Goal: Task Accomplishment & Management: Manage account settings

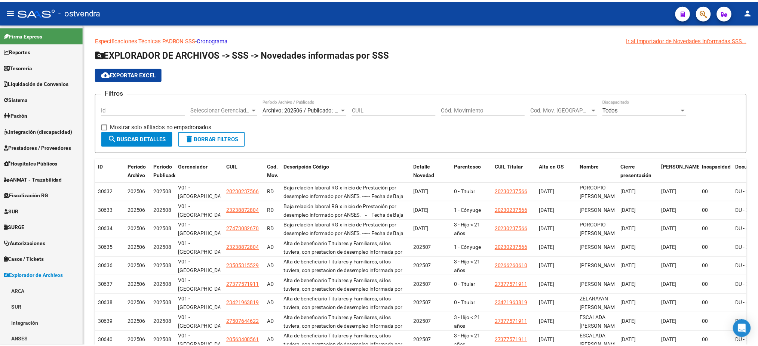
scroll to position [145, 0]
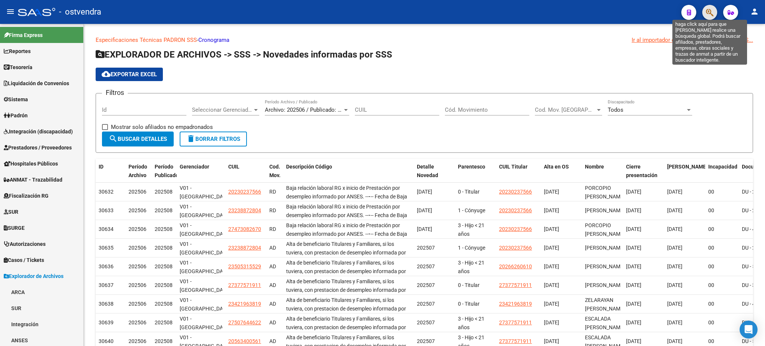
click at [714, 10] on icon "button" at bounding box center [709, 12] width 7 height 9
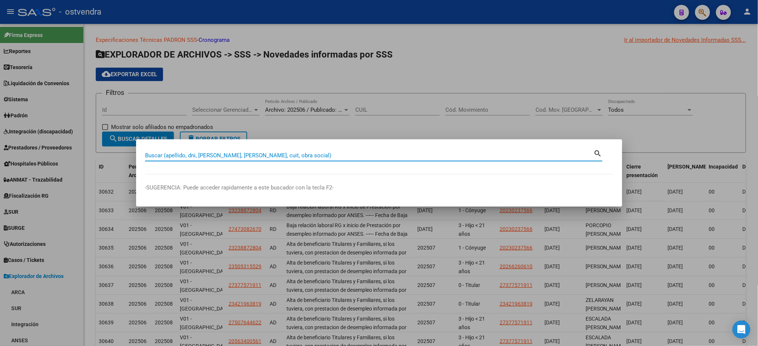
paste input "41573794"
type input "41573794"
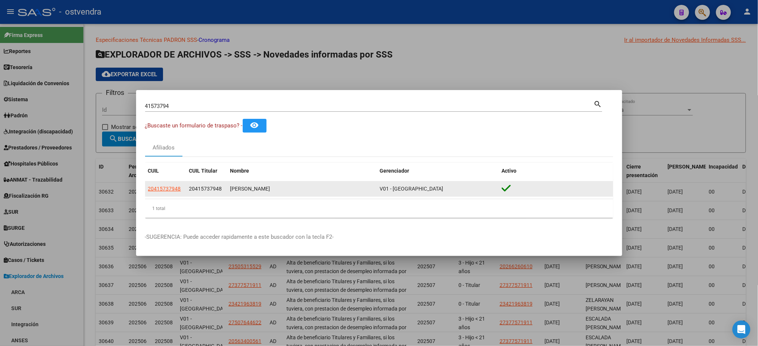
click at [170, 184] on datatable-body-cell "20415737948" at bounding box center [165, 189] width 41 height 15
click at [170, 191] on span "20415737948" at bounding box center [164, 189] width 33 height 6
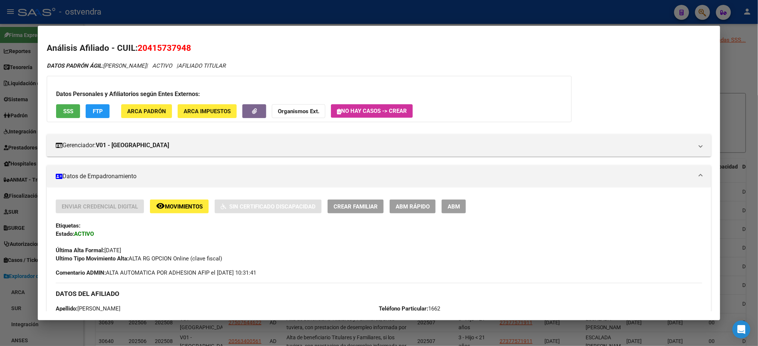
click at [60, 103] on div "Datos Personales y Afiliatorios según Entes Externos: SSS FTP ARCA Padrón ARCA …" at bounding box center [309, 99] width 525 height 46
click at [63, 111] on span "SSS" at bounding box center [68, 111] width 10 height 7
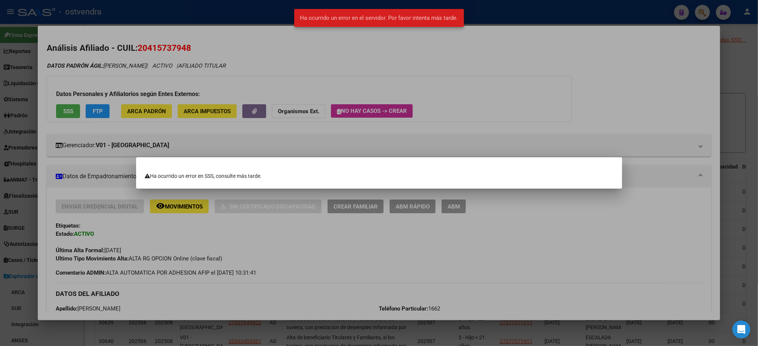
drag, startPoint x: 138, startPoint y: 57, endPoint x: 101, endPoint y: 108, distance: 62.8
click at [101, 108] on div at bounding box center [379, 173] width 758 height 346
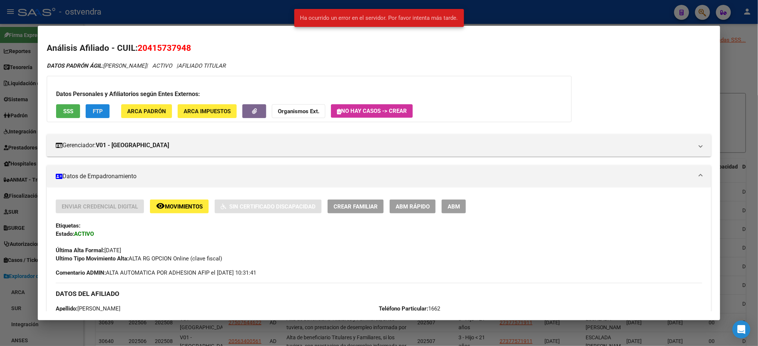
click at [101, 108] on button "FTP" at bounding box center [98, 111] width 24 height 14
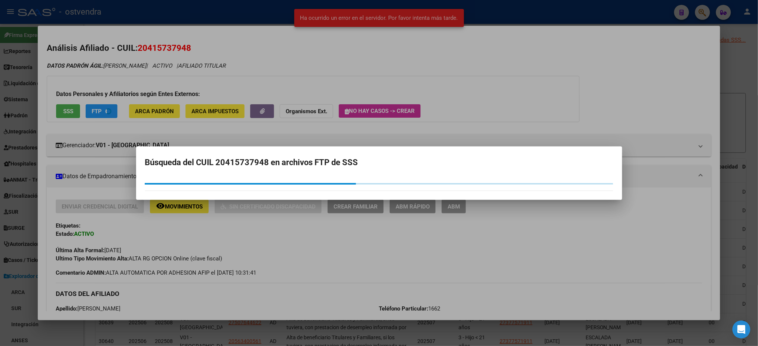
click at [101, 108] on div at bounding box center [379, 173] width 758 height 346
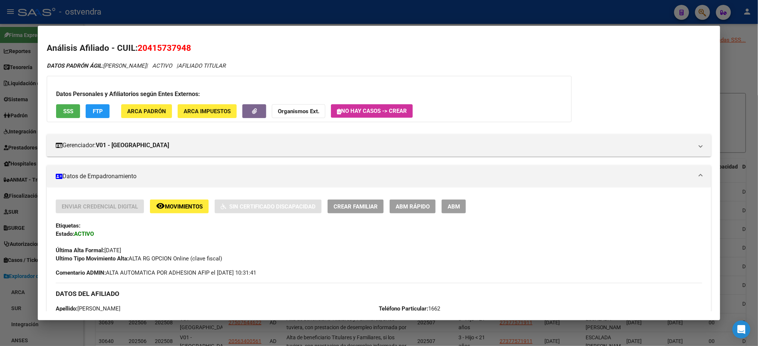
click at [234, 26] on mat-dialog-container "Análisis Afiliado - CUIL: 20415737948 DATOS PADRÓN ÁGIL: [PERSON_NAME] | ACTIVO…" at bounding box center [379, 173] width 682 height 294
click at [225, 13] on div at bounding box center [379, 173] width 758 height 346
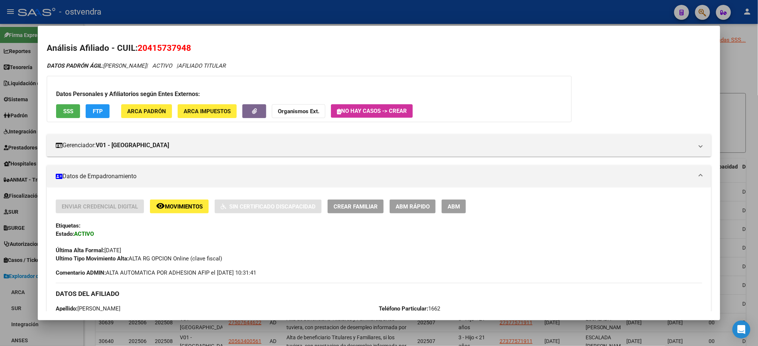
type textarea "20415737948"
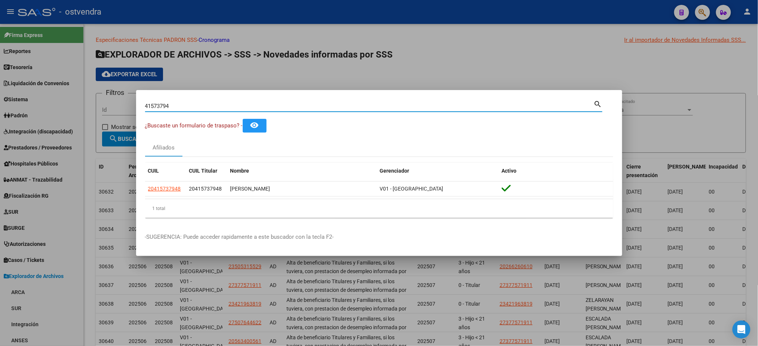
drag, startPoint x: 198, startPoint y: 106, endPoint x: 47, endPoint y: 118, distance: 151.4
click at [47, 118] on div "41573794 Buscar (apellido, dni, cuil, nro traspaso, cuit, obra social) search ¿…" at bounding box center [379, 173] width 758 height 346
paste input "27295167977"
type input "27295167977"
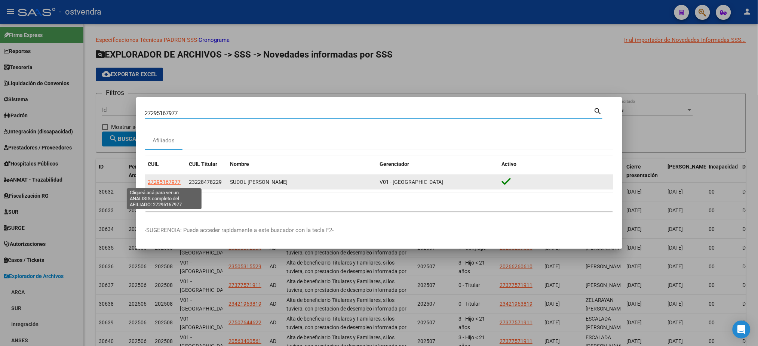
click at [170, 182] on span "27295167977" at bounding box center [164, 182] width 33 height 6
type textarea "27295167977"
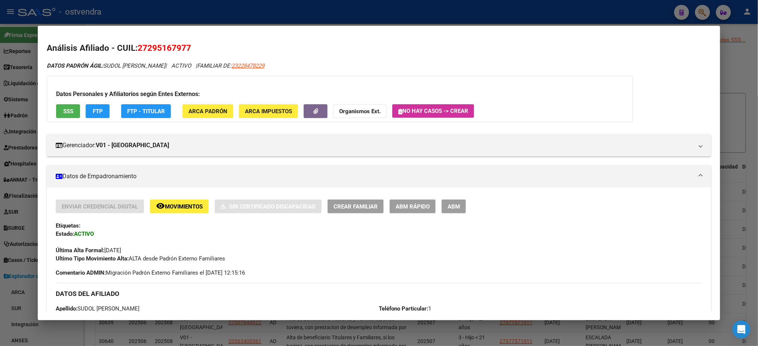
click at [104, 111] on button "FTP" at bounding box center [98, 111] width 24 height 14
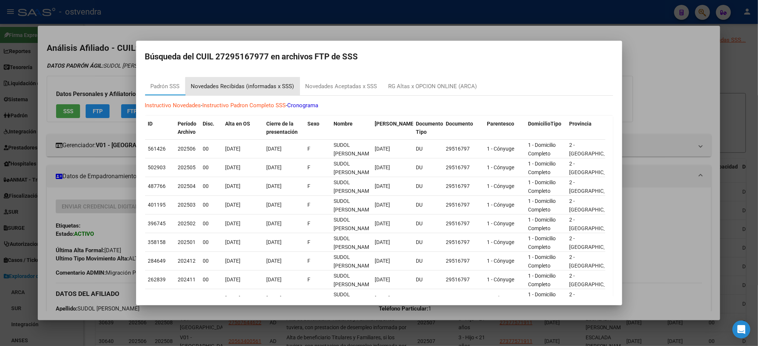
click at [273, 86] on div "Novedades Recibidas (informadas x SSS)" at bounding box center [242, 86] width 103 height 9
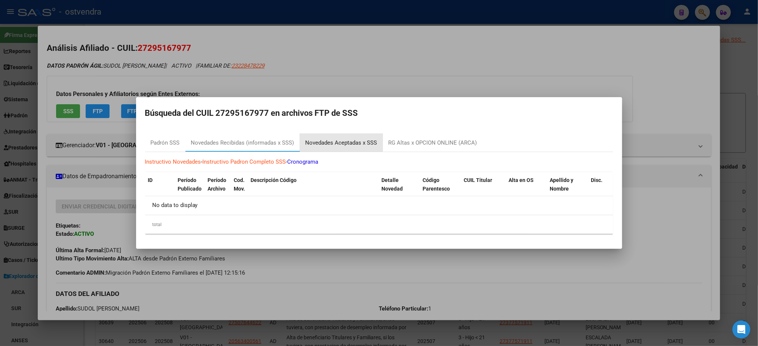
click at [330, 141] on div "Novedades Aceptadas x SSS" at bounding box center [341, 143] width 72 height 9
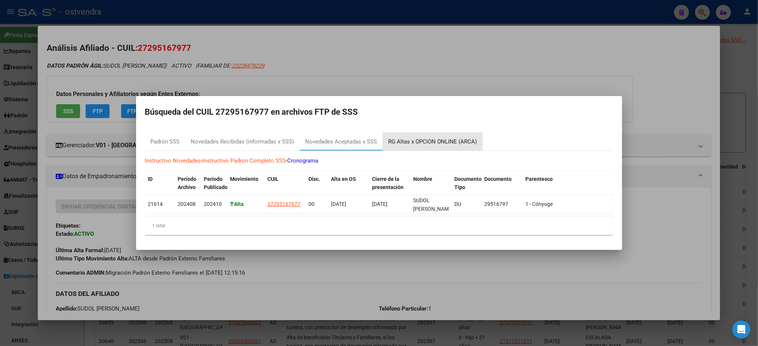
click at [426, 138] on div "RG Altas x OPCION ONLINE (ARCA)" at bounding box center [432, 142] width 89 height 9
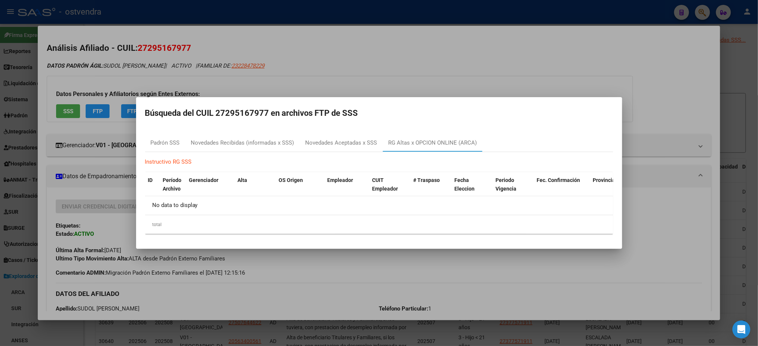
click at [456, 76] on div at bounding box center [379, 173] width 758 height 346
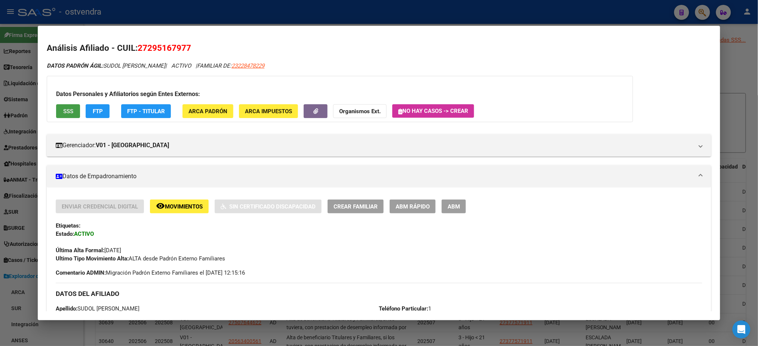
click at [62, 115] on button "SSS" at bounding box center [68, 111] width 24 height 14
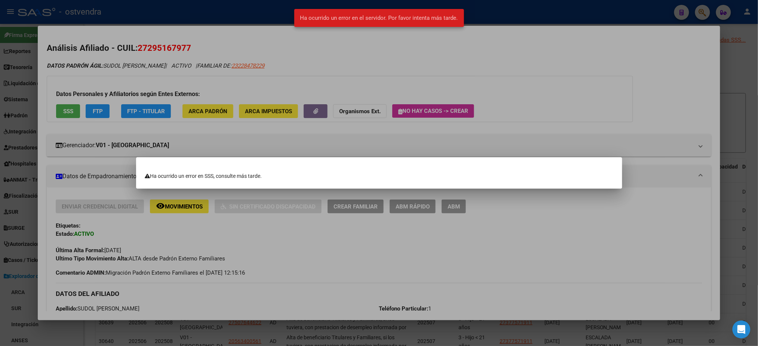
click at [112, 49] on div at bounding box center [379, 173] width 758 height 346
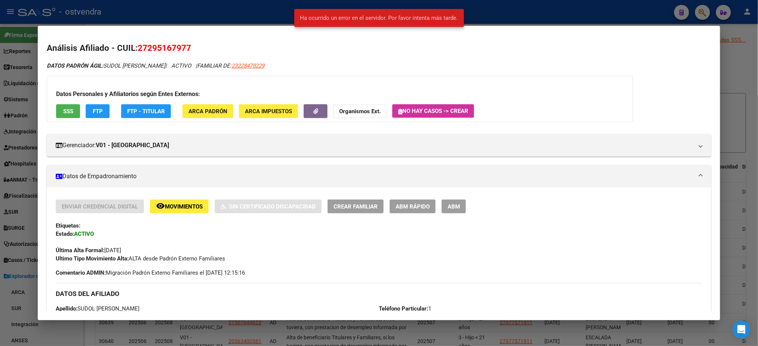
click at [611, 180] on mat-panel-title "Datos de Empadronamiento" at bounding box center [374, 176] width 637 height 9
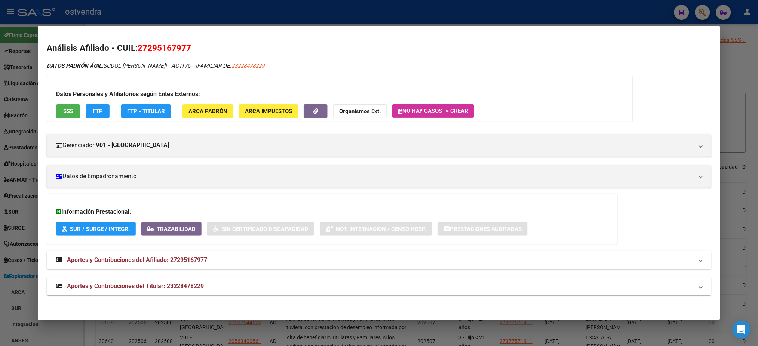
click at [279, 283] on mat-panel-title "Aportes y Contribuciones del Titular: 23228478229" at bounding box center [374, 286] width 637 height 9
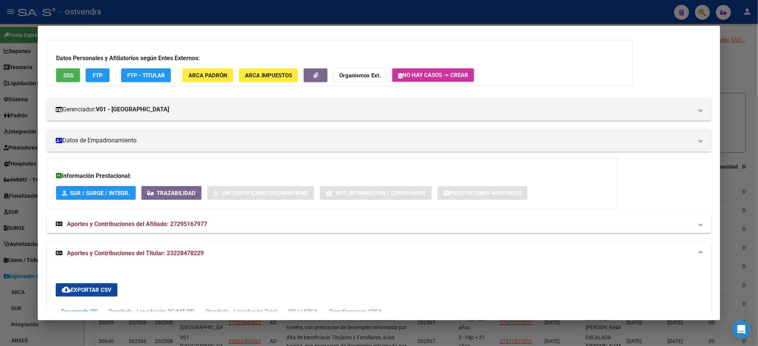
scroll to position [0, 0]
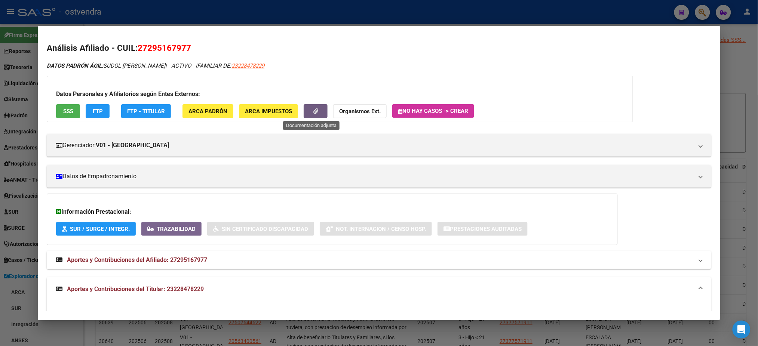
click at [307, 116] on button "button" at bounding box center [315, 111] width 24 height 14
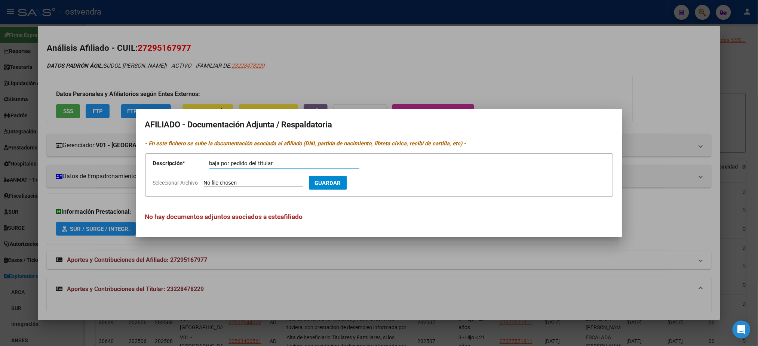
type input "baja por pedido del titular"
click at [258, 184] on input "Seleccionar Archivo" at bounding box center [253, 183] width 99 height 7
type input "C:\fakepath\Digitalizacióndivor_merged.pdf"
click at [384, 184] on span "Guardar" at bounding box center [371, 183] width 26 height 7
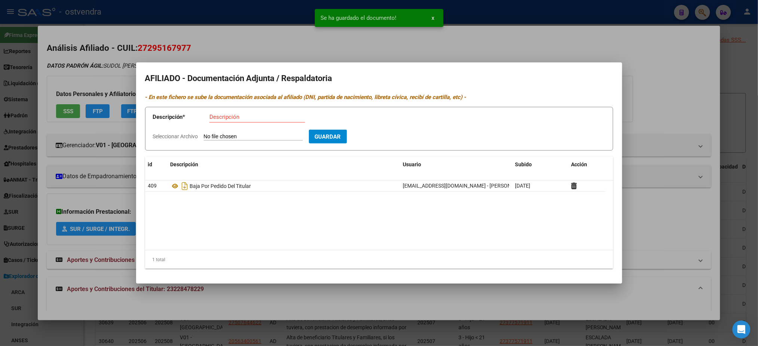
click at [278, 57] on div at bounding box center [379, 173] width 758 height 346
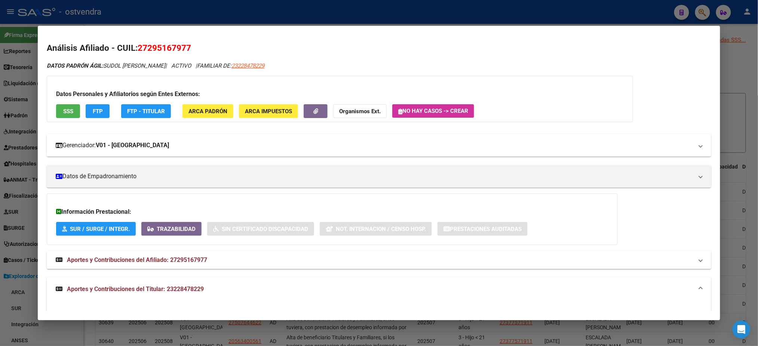
click at [355, 148] on mat-panel-title "Gerenciador: V01 - Viasano" at bounding box center [374, 145] width 637 height 9
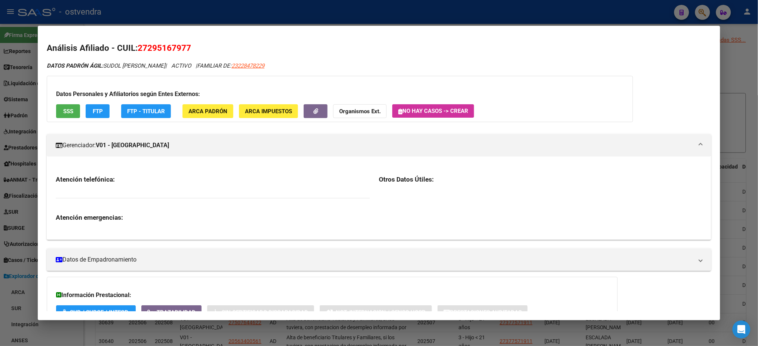
click at [355, 148] on mat-panel-title "Gerenciador: V01 - Viasano" at bounding box center [374, 145] width 637 height 9
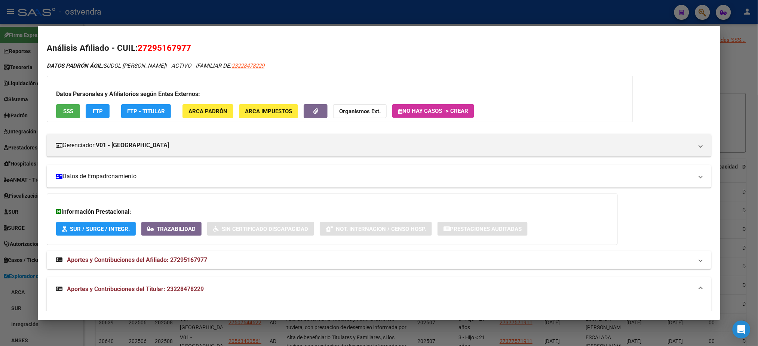
click at [343, 183] on mat-expansion-panel-header "Datos de Empadronamiento" at bounding box center [379, 176] width 664 height 22
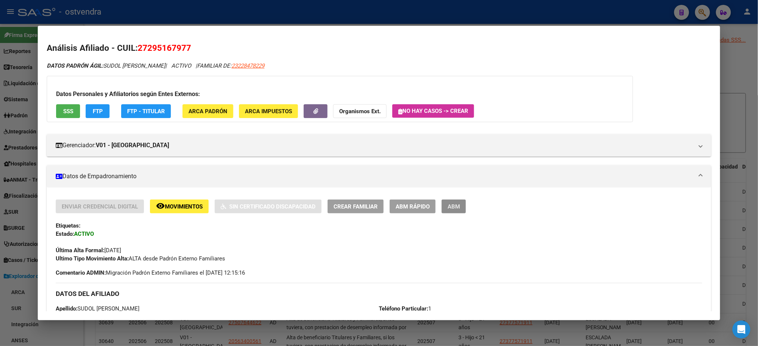
click at [455, 200] on button "ABM" at bounding box center [453, 207] width 24 height 14
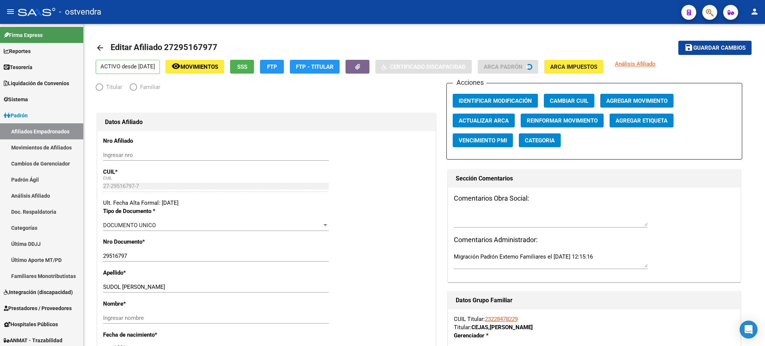
radio input "true"
type input "30-55085126-8"
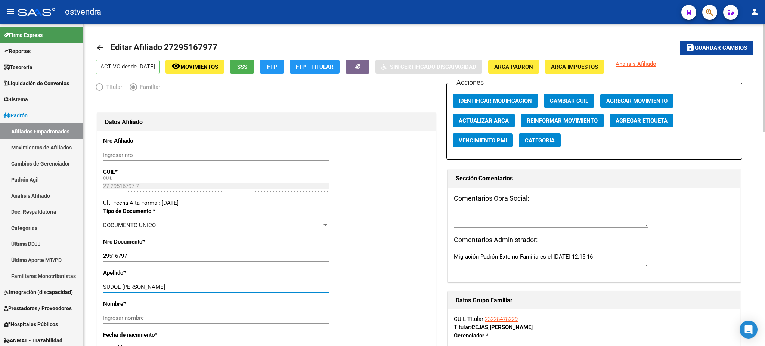
drag, startPoint x: 121, startPoint y: 287, endPoint x: 189, endPoint y: 289, distance: 67.7
click at [189, 289] on input "SUDOL [PERSON_NAME]" at bounding box center [216, 287] width 226 height 7
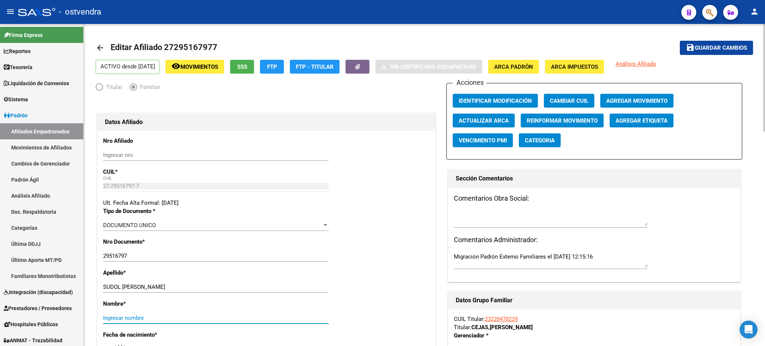
click at [179, 317] on input "Ingresar nombre" at bounding box center [216, 318] width 226 height 7
paste input "[PERSON_NAME]"
type input "[PERSON_NAME]"
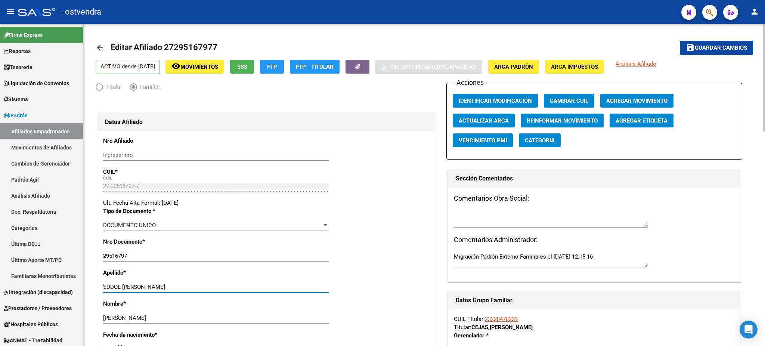
drag, startPoint x: 116, startPoint y: 285, endPoint x: 144, endPoint y: 286, distance: 28.1
click at [144, 286] on input "SUDOL [PERSON_NAME]" at bounding box center [216, 287] width 226 height 7
drag, startPoint x: 123, startPoint y: 285, endPoint x: 214, endPoint y: 284, distance: 91.2
click at [214, 284] on input "SUDOL [PERSON_NAME]" at bounding box center [216, 287] width 226 height 7
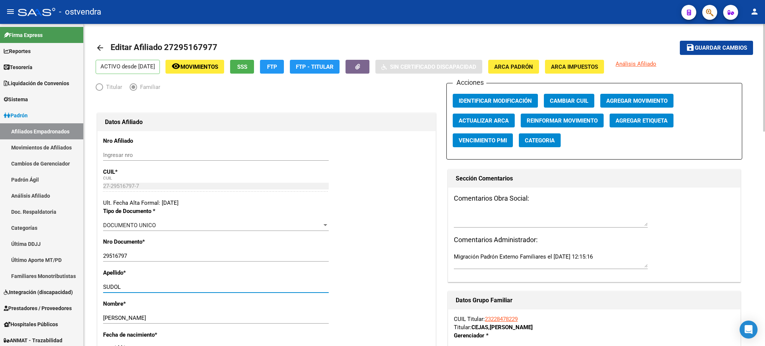
type input "SUDOL"
click at [635, 98] on span "Agregar Movimiento" at bounding box center [637, 101] width 61 height 7
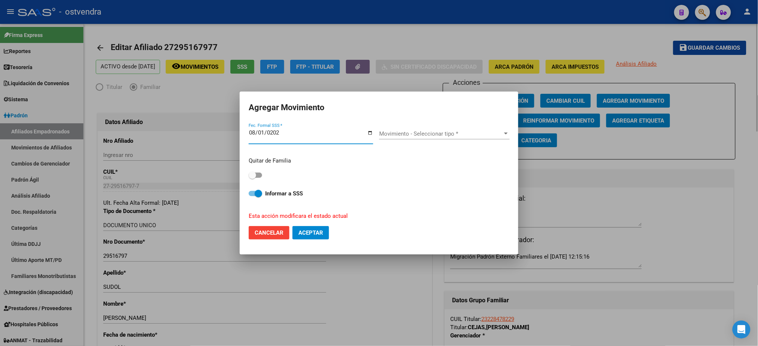
type input "[DATE]"
click at [492, 134] on span "Movimiento - Seleccionar tipo *" at bounding box center [441, 133] width 124 height 7
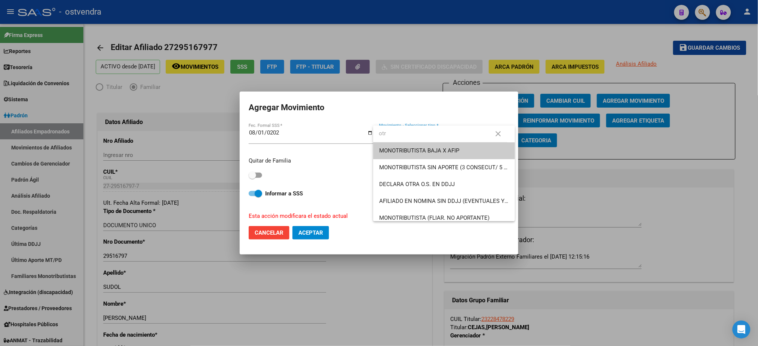
type input "otr"
click at [497, 134] on mat-icon "close" at bounding box center [498, 133] width 9 height 9
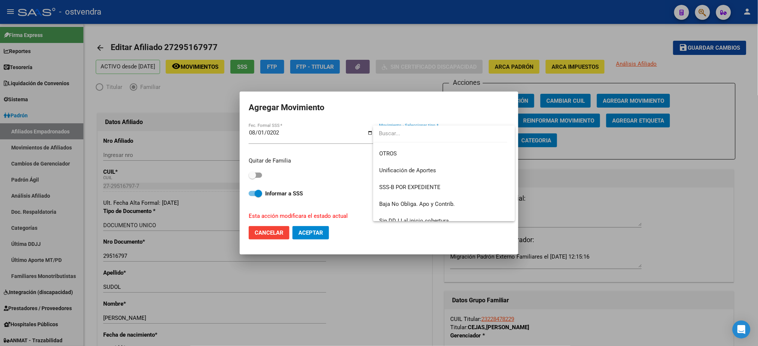
scroll to position [545, 0]
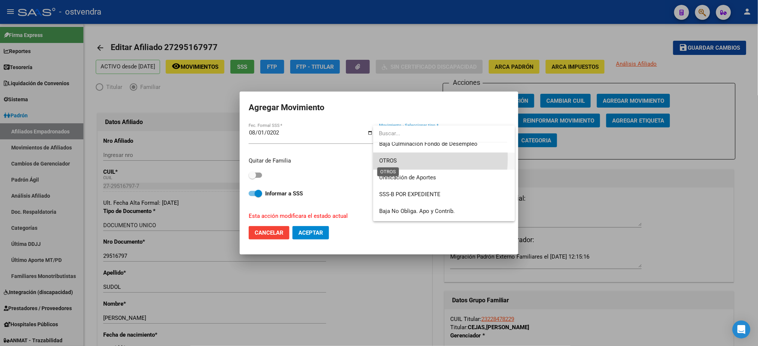
click at [389, 158] on span "OTROS" at bounding box center [388, 161] width 18 height 7
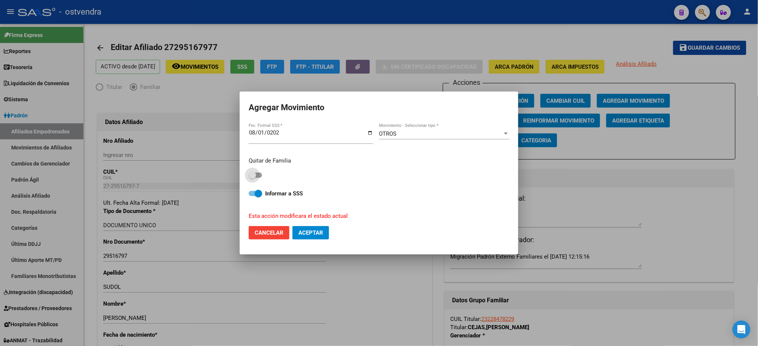
click at [259, 176] on span at bounding box center [255, 175] width 13 height 5
click at [252, 178] on input "checkbox" at bounding box center [252, 178] width 0 height 0
checkbox input "true"
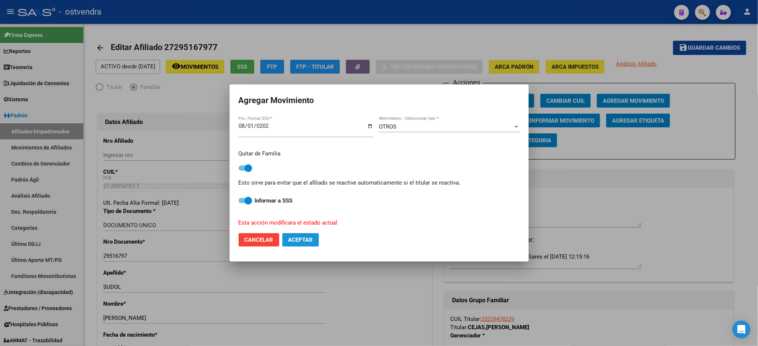
click at [301, 241] on span "Aceptar" at bounding box center [300, 240] width 25 height 7
checkbox input "false"
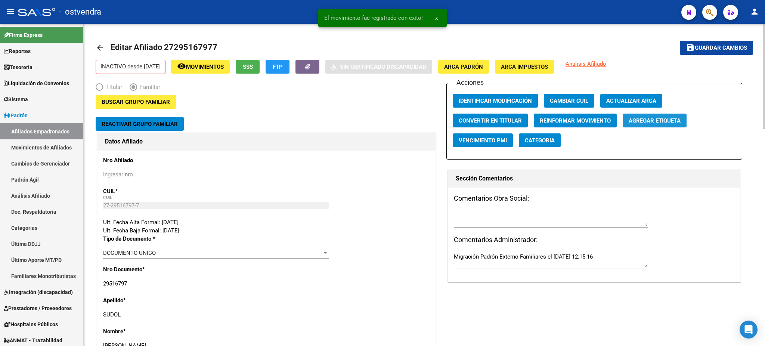
click at [665, 124] on button "Agregar Etiqueta" at bounding box center [655, 121] width 64 height 14
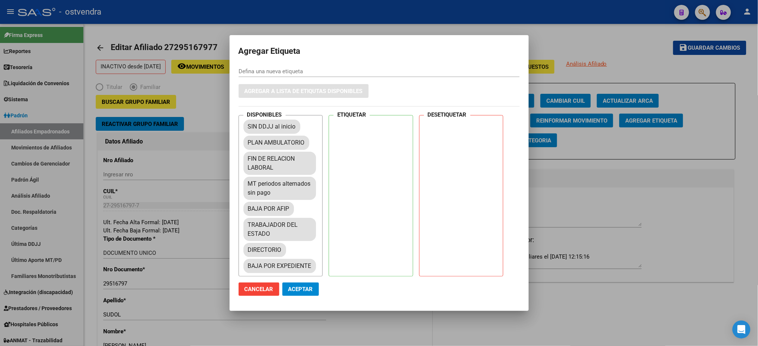
click at [320, 210] on div "SIN DDJJ al inicio PLAN AMBULATORIO FIN DE RELACION LABORAL MT periodos alterna…" at bounding box center [282, 196] width 79 height 156
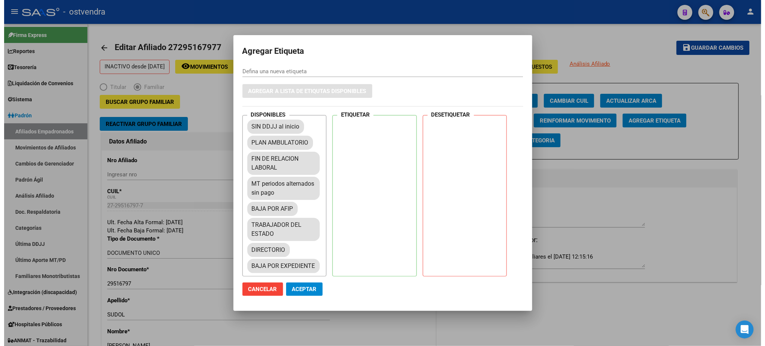
scroll to position [136, 0]
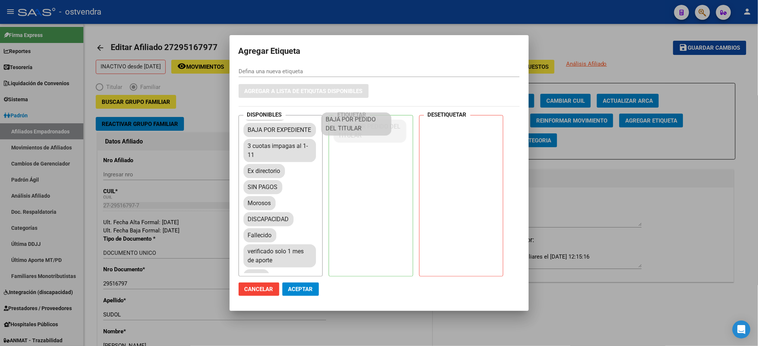
drag, startPoint x: 298, startPoint y: 189, endPoint x: 379, endPoint y: 128, distance: 101.7
click at [304, 289] on span "Aceptar" at bounding box center [300, 289] width 25 height 7
